Goal: Information Seeking & Learning: Learn about a topic

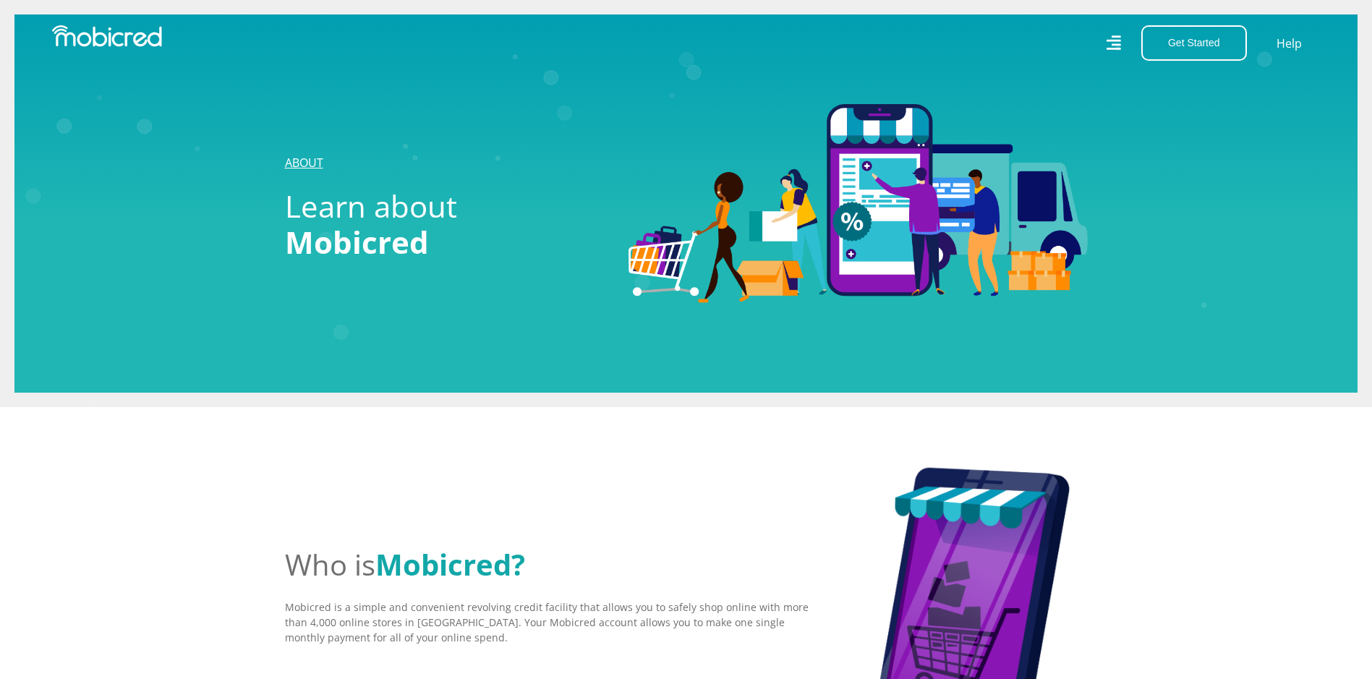
click at [312, 166] on link "ABOUT" at bounding box center [304, 163] width 38 height 16
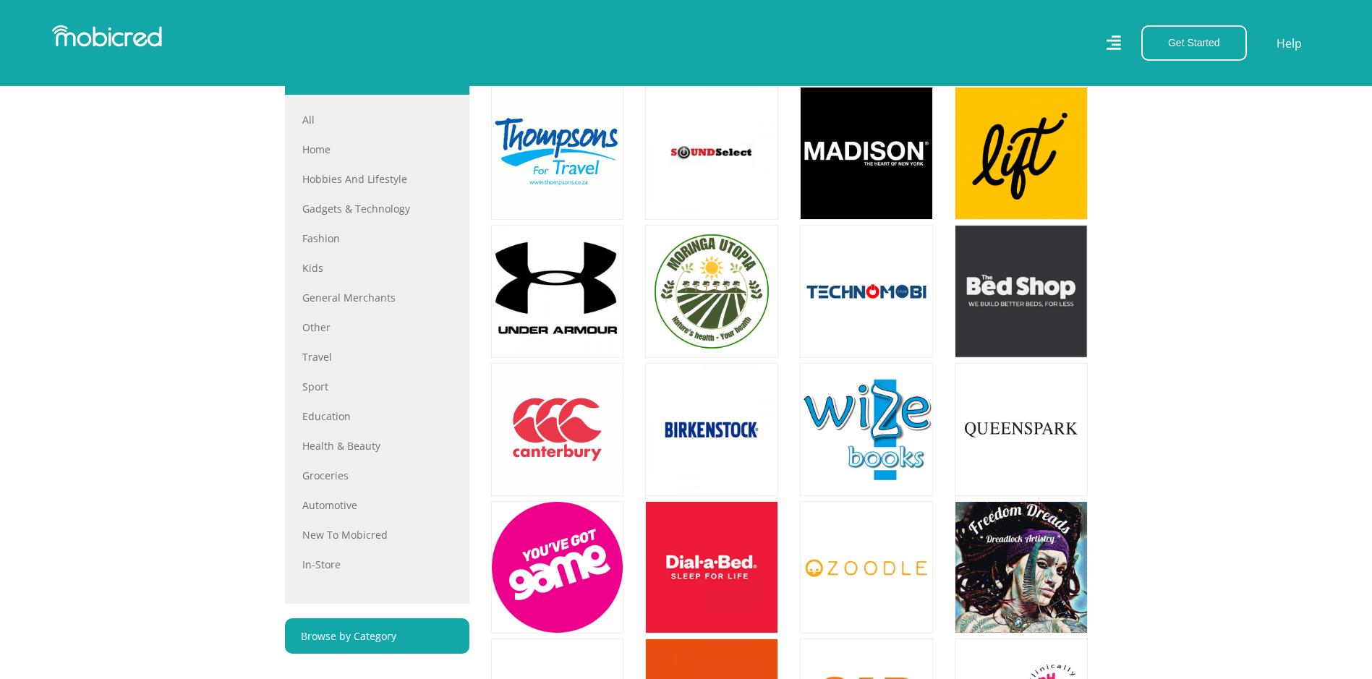
scroll to position [579, 0]
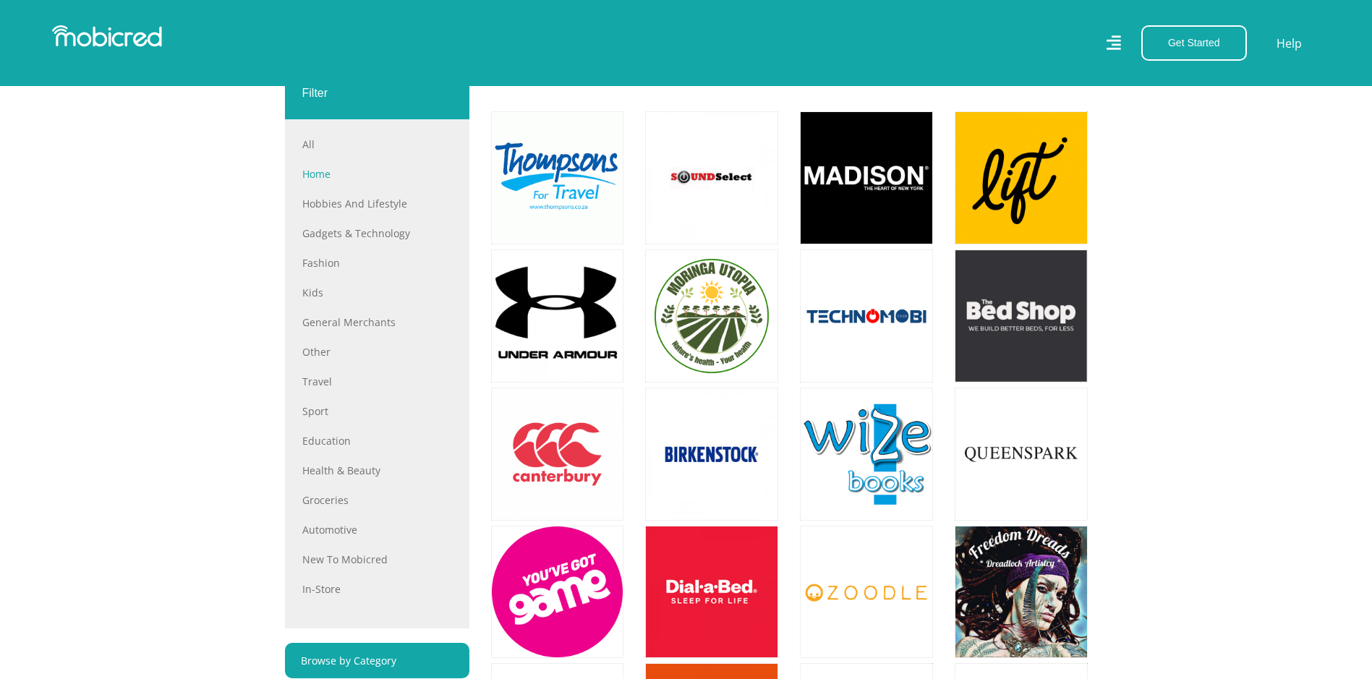
click at [326, 178] on link "Home" at bounding box center [377, 173] width 150 height 15
click at [318, 567] on link "New to Mobicred" at bounding box center [377, 559] width 150 height 15
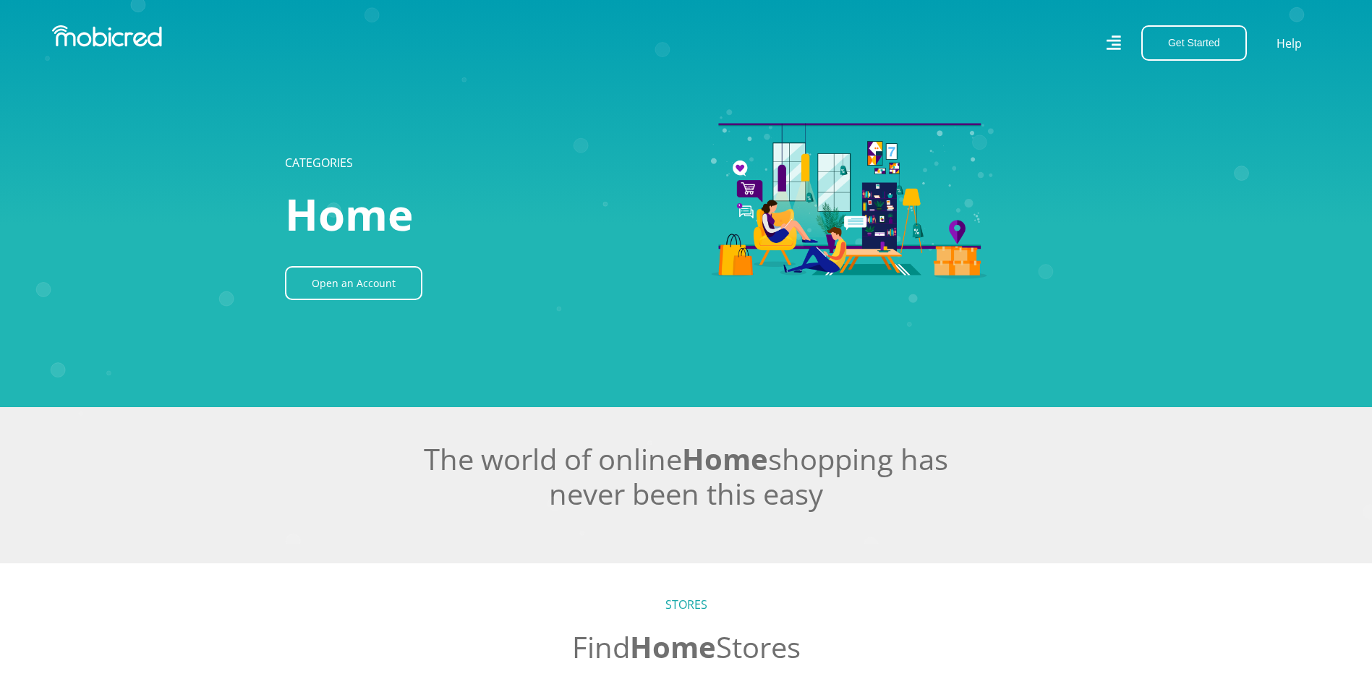
click at [1103, 38] on div "Get Started Open an Account Account Holder Login Help" at bounding box center [1008, 42] width 645 height 35
click at [1108, 46] on icon at bounding box center [1113, 43] width 15 height 22
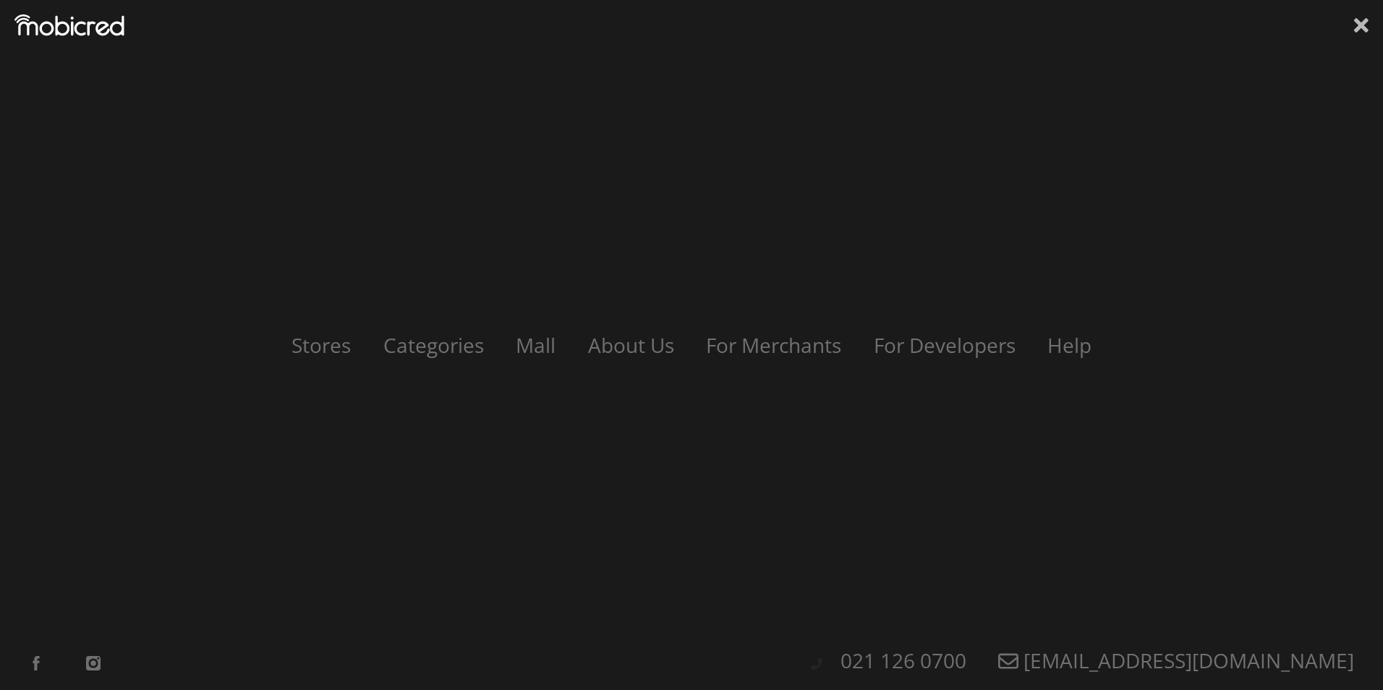
click at [1360, 22] on icon at bounding box center [1361, 25] width 14 height 22
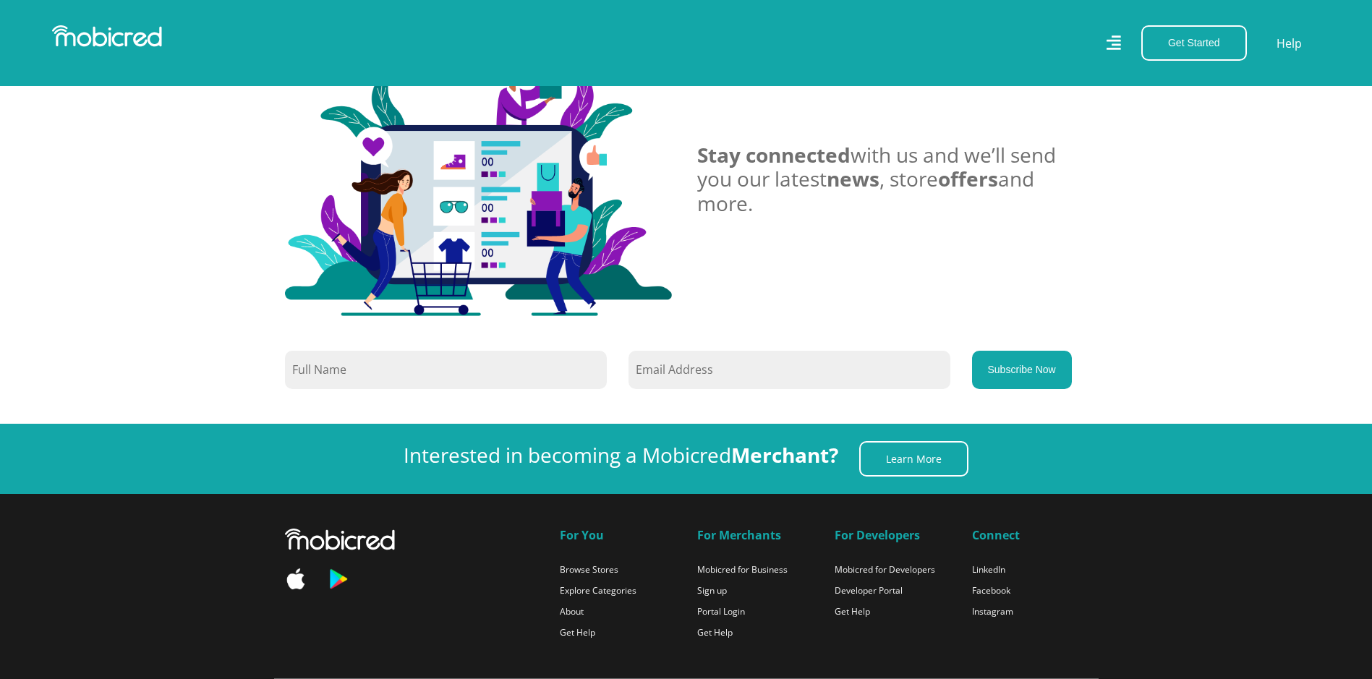
scroll to position [1447, 0]
